Goal: Information Seeking & Learning: Learn about a topic

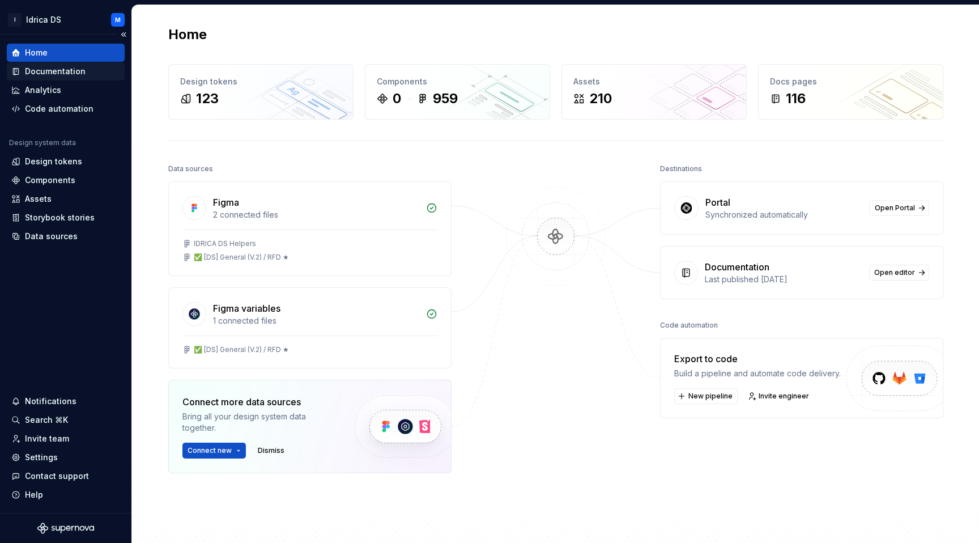
click at [45, 71] on div "Documentation" at bounding box center [55, 71] width 61 height 11
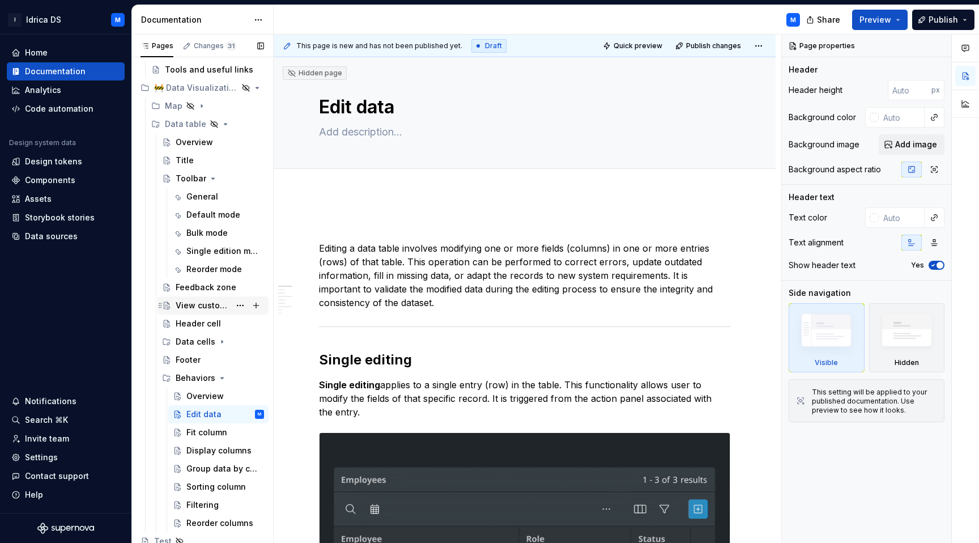
scroll to position [1482, 0]
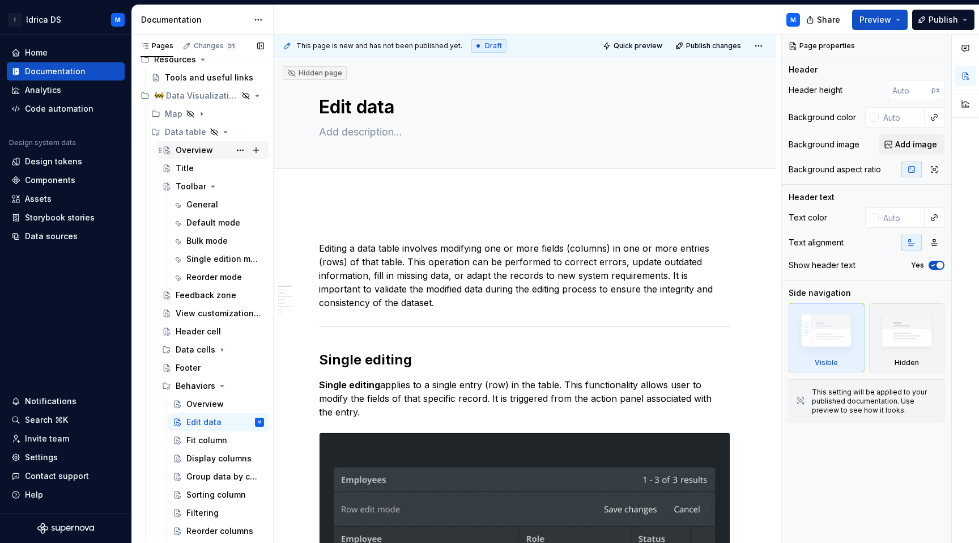
click at [211, 144] on div "Overview" at bounding box center [194, 149] width 37 height 11
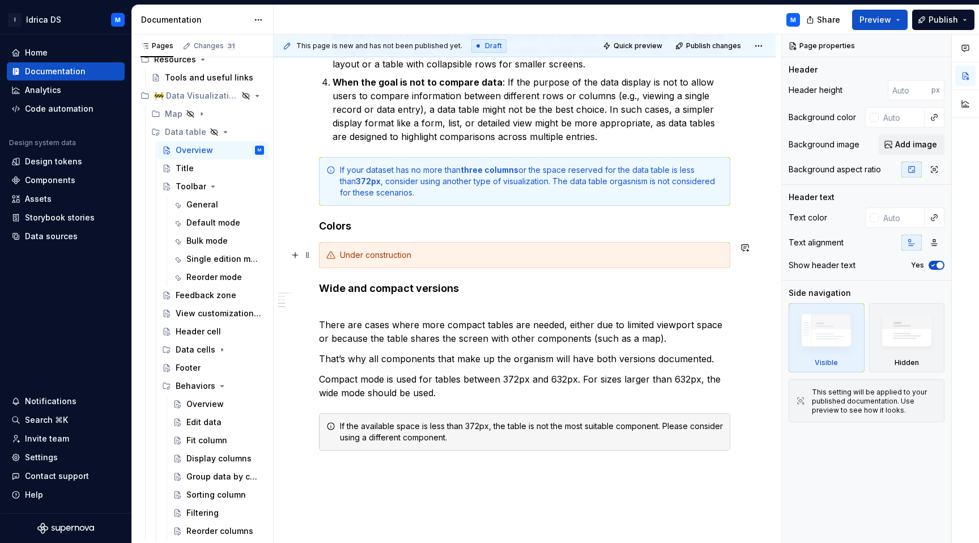
scroll to position [650, 0]
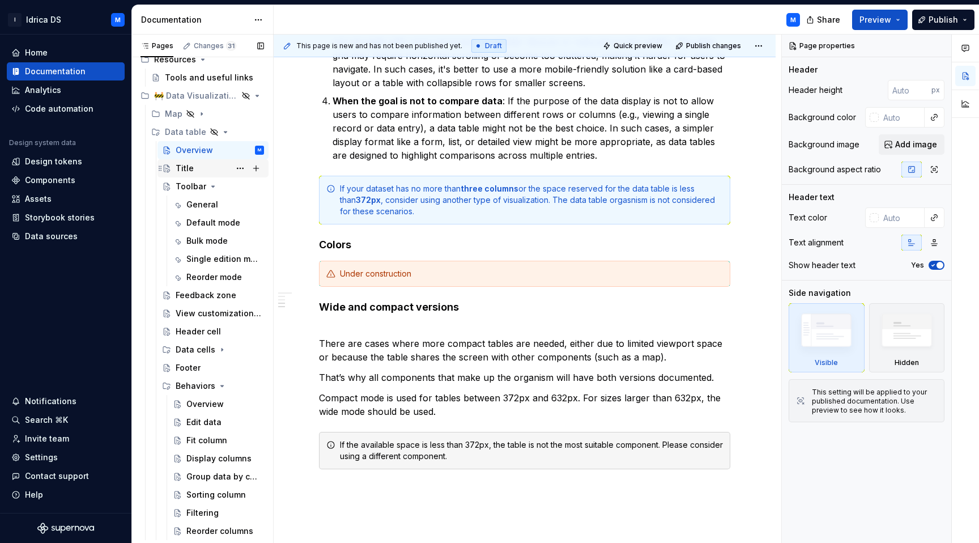
click at [199, 161] on div "Title" at bounding box center [220, 168] width 88 height 16
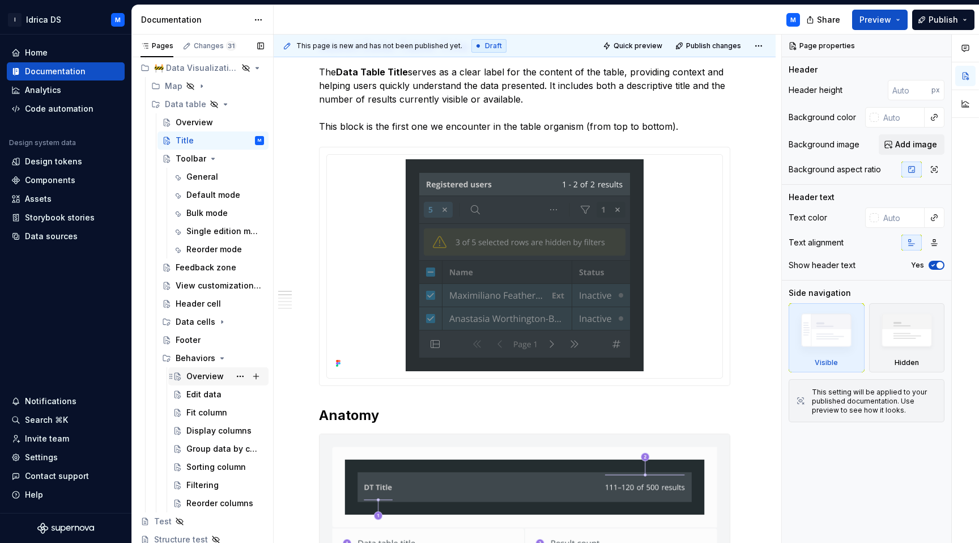
scroll to position [1513, 0]
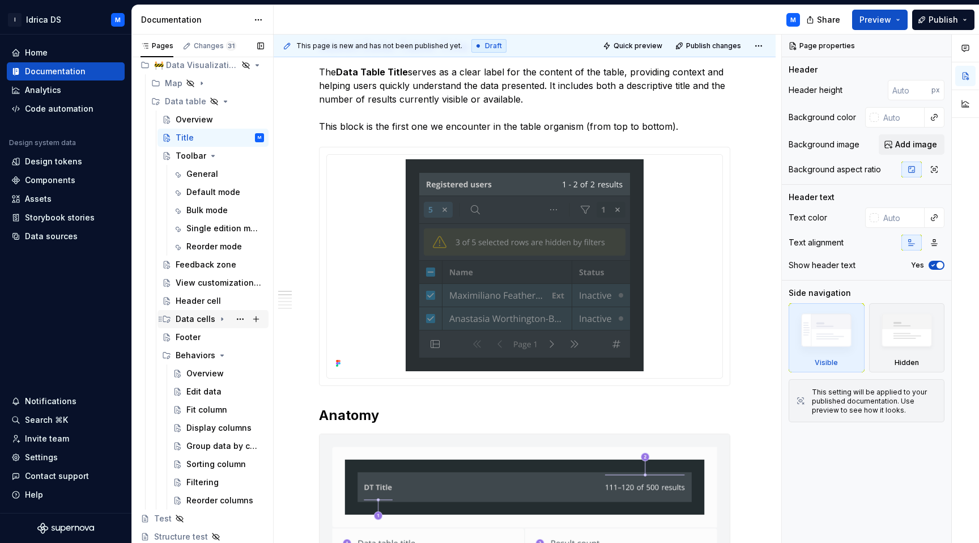
click at [223, 321] on icon "Page tree" at bounding box center [222, 318] width 9 height 9
click at [222, 337] on div "Overview" at bounding box center [204, 336] width 37 height 11
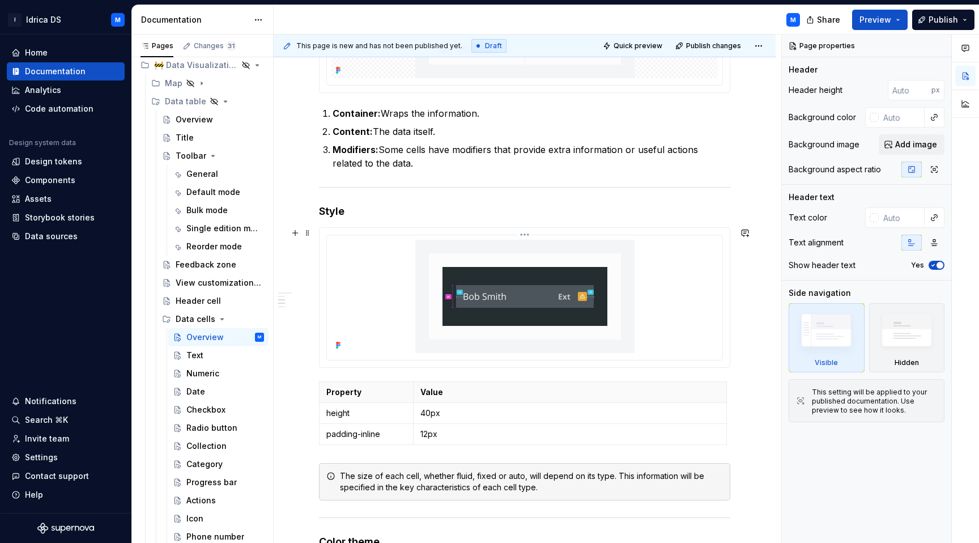
scroll to position [442, 0]
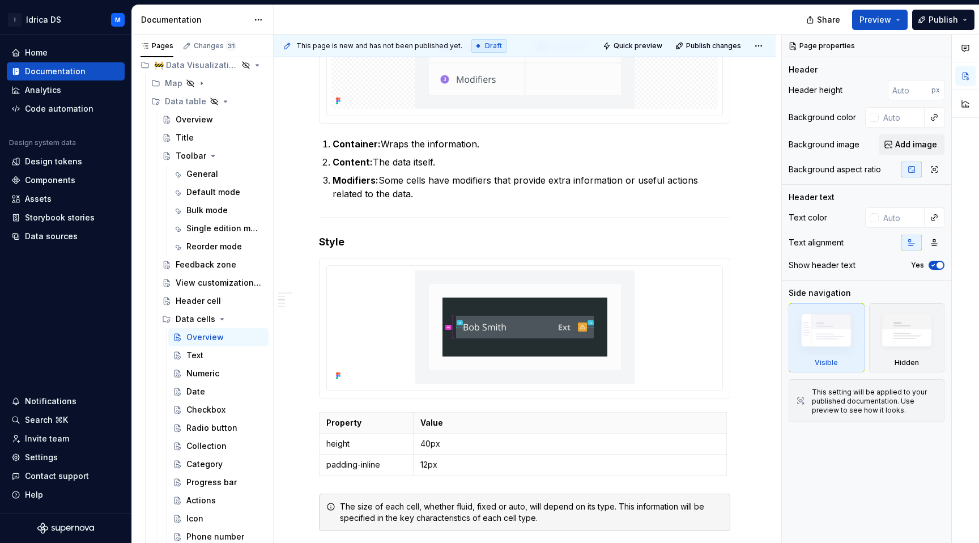
type textarea "*"
